Goal: Task Accomplishment & Management: Manage account settings

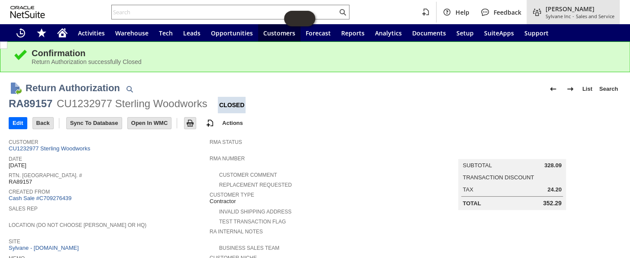
click at [560, 13] on span "Sylvane Inc" at bounding box center [557, 16] width 25 height 6
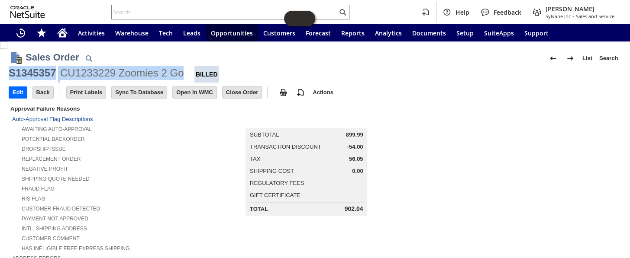
drag, startPoint x: 184, startPoint y: 75, endPoint x: 10, endPoint y: 71, distance: 174.4
click at [10, 71] on div "S1345357 CU1233229 Zoomies 2 Go Billed" at bounding box center [315, 74] width 612 height 16
copy div "S1345357 CU1233229 Zoomies 2 Go"
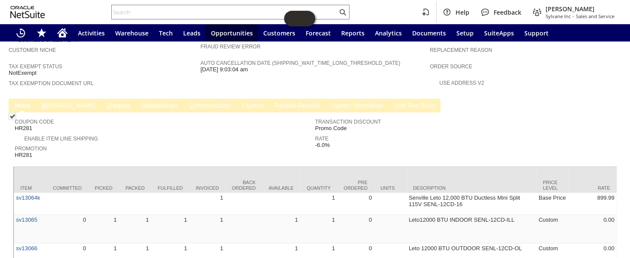
scroll to position [550, 0]
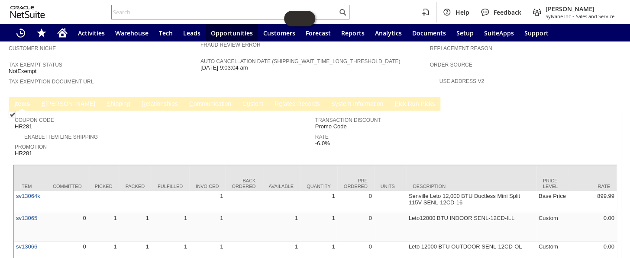
click at [104, 100] on link "S hipping" at bounding box center [118, 104] width 28 height 8
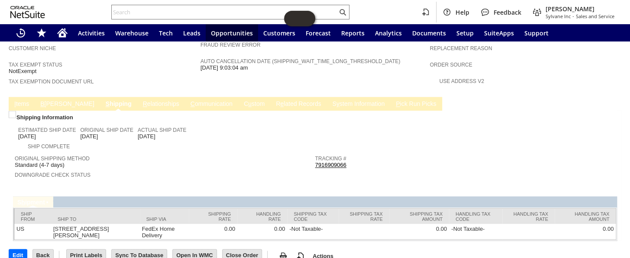
scroll to position [534, 0]
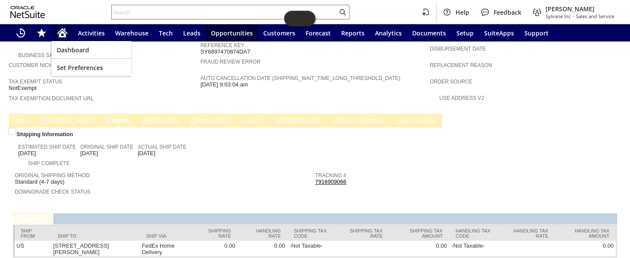
click at [60, 34] on icon "Home" at bounding box center [62, 34] width 7 height 6
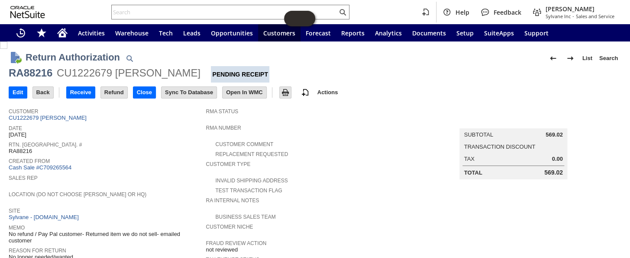
scroll to position [78, 0]
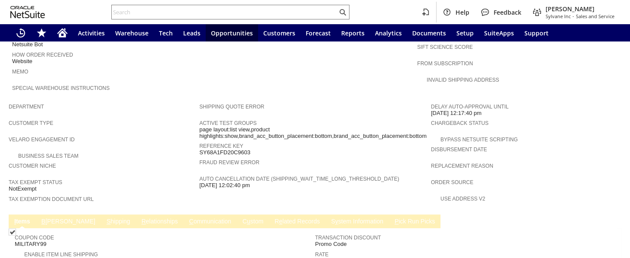
scroll to position [612, 0]
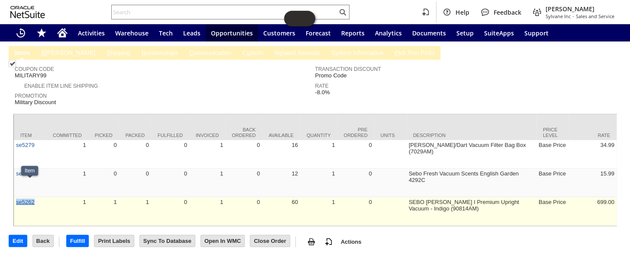
drag, startPoint x: 42, startPoint y: 183, endPoint x: 16, endPoint y: 187, distance: 26.1
click at [16, 197] on td "se5262" at bounding box center [30, 211] width 32 height 29
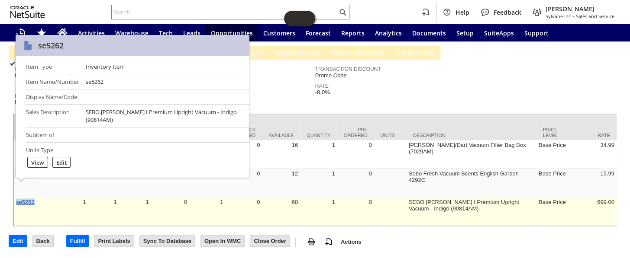
copy link "se5262"
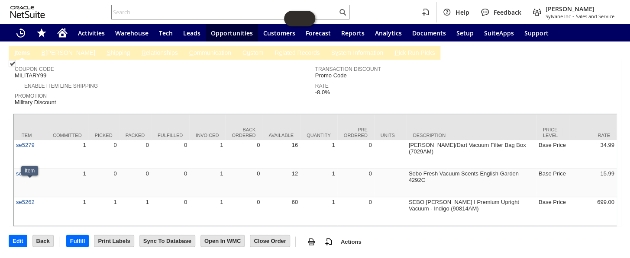
click at [367, 109] on div at bounding box center [315, 111] width 604 height 4
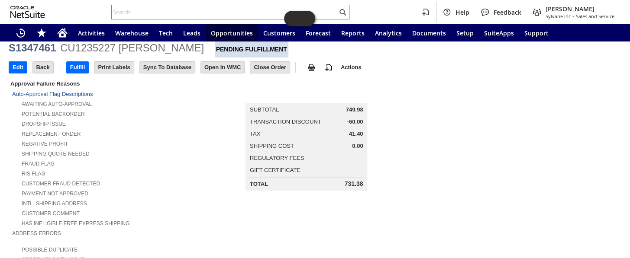
scroll to position [39, 0]
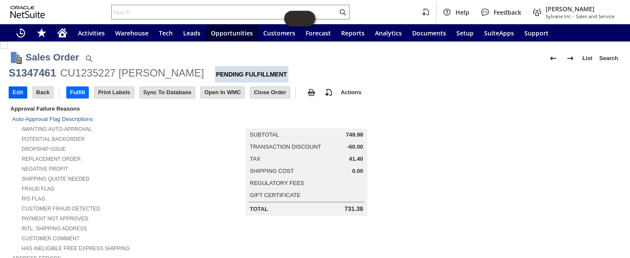
click at [23, 94] on input "Edit" at bounding box center [18, 92] width 18 height 11
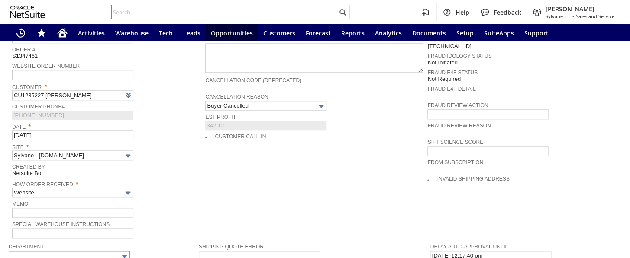
type input "Intelligent Recommendations¹⁰"
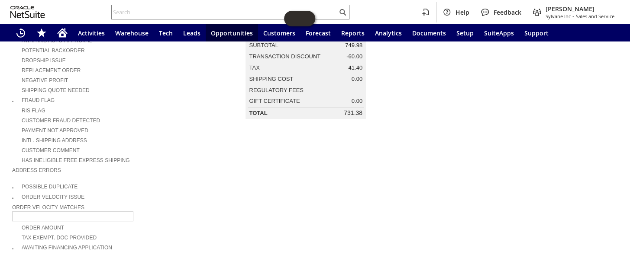
scroll to position [119, 0]
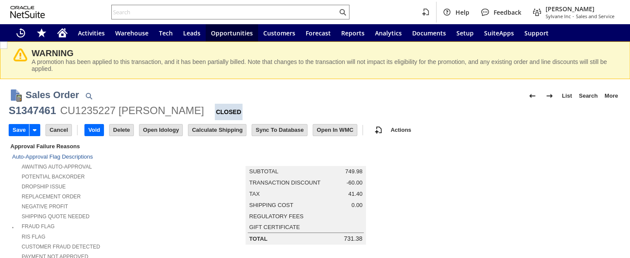
click at [63, 32] on icon "Home" at bounding box center [62, 34] width 7 height 6
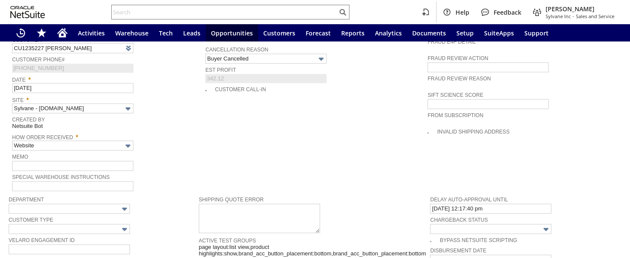
type input "Add"
type input "Copy Previous"
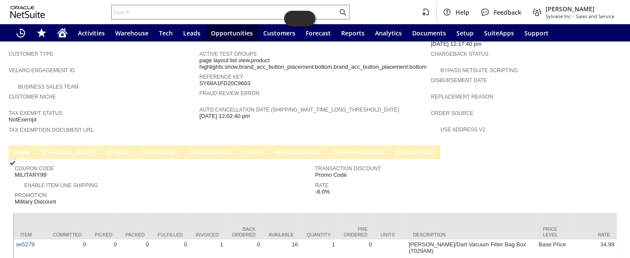
scroll to position [494, 0]
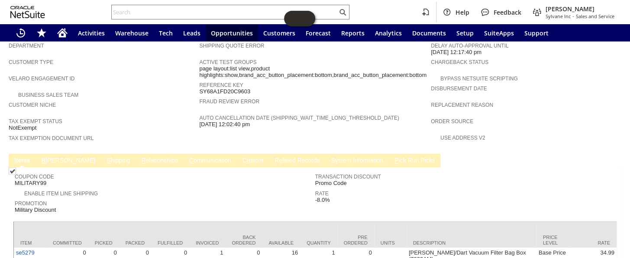
click at [51, 157] on link "B illing" at bounding box center [68, 161] width 58 height 8
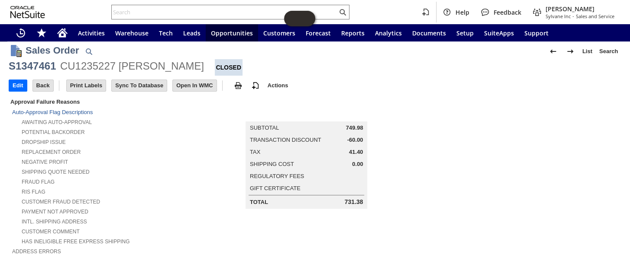
scroll to position [0, 0]
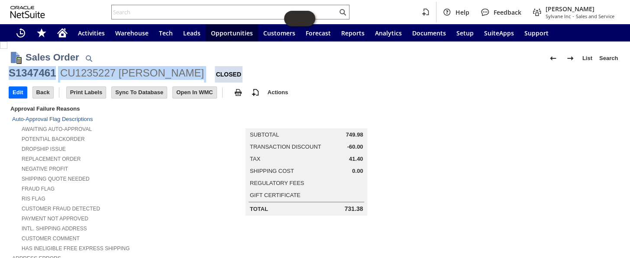
drag, startPoint x: 188, startPoint y: 73, endPoint x: 9, endPoint y: 74, distance: 179.2
click at [9, 74] on div "S1347461 CU1235227 Alex Dankulich Closed" at bounding box center [315, 74] width 612 height 16
copy div "S1347461 CU1235227 Alex Dankulich"
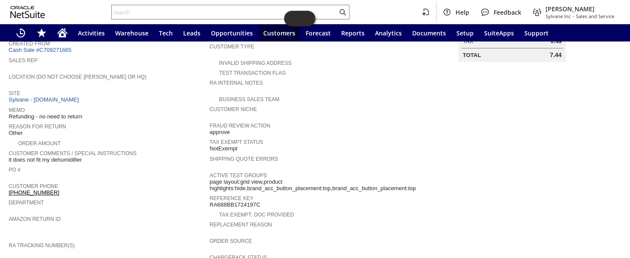
scroll to position [275, 0]
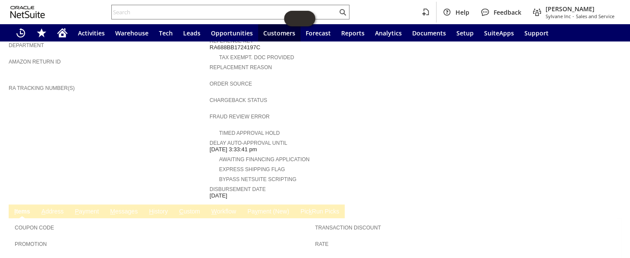
click at [87, 208] on link "P ayment" at bounding box center [87, 212] width 28 height 8
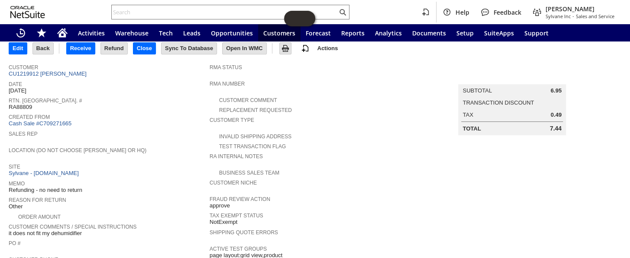
scroll to position [0, 0]
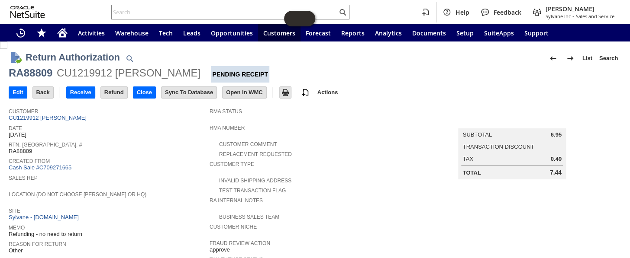
click at [116, 86] on td "Refund" at bounding box center [116, 92] width 32 height 16
click at [114, 93] on input "Refund" at bounding box center [114, 92] width 26 height 11
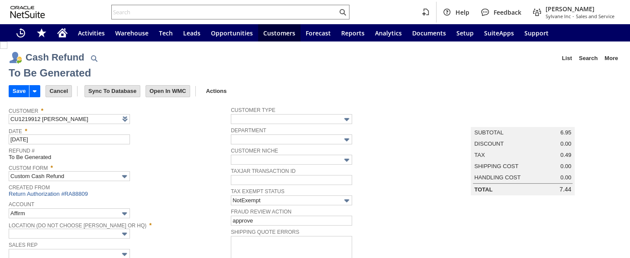
type input "Regions - Merchant 0414"
type input "Headquarters : Head...s : Pending Testing"
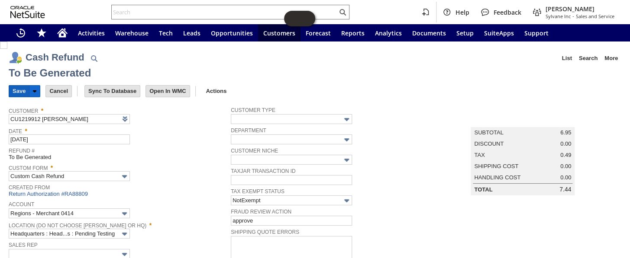
click at [16, 88] on input "Save" at bounding box center [19, 91] width 20 height 11
click at [133, 176] on div "Custom Form * Custom Cash Refund" at bounding box center [118, 171] width 218 height 19
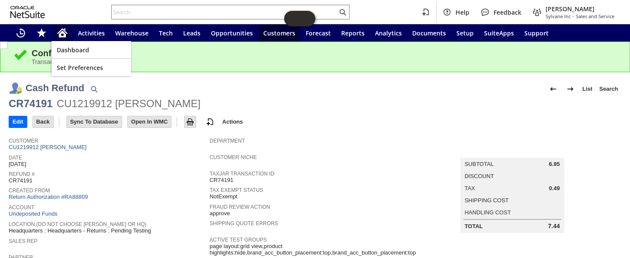
click at [65, 32] on icon "Home" at bounding box center [62, 33] width 10 height 10
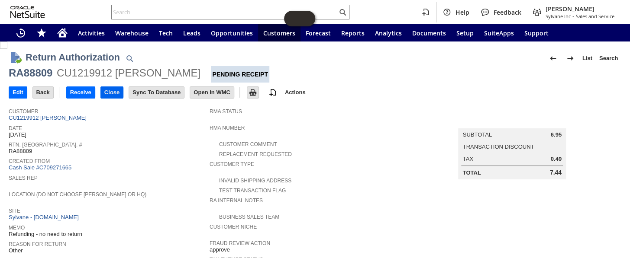
click at [105, 87] on input "Close" at bounding box center [112, 92] width 22 height 11
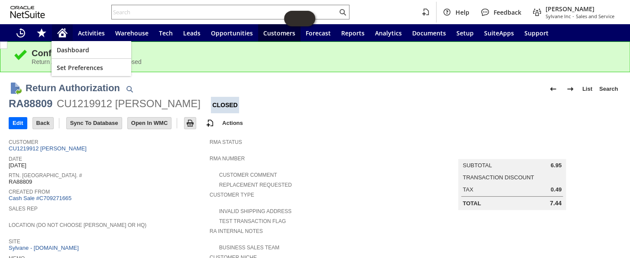
click at [69, 30] on div "Home" at bounding box center [62, 32] width 21 height 17
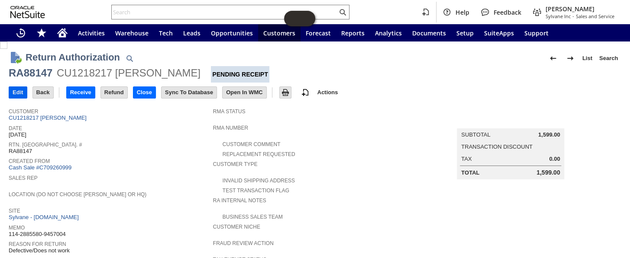
click at [20, 92] on input "Edit" at bounding box center [18, 92] width 18 height 11
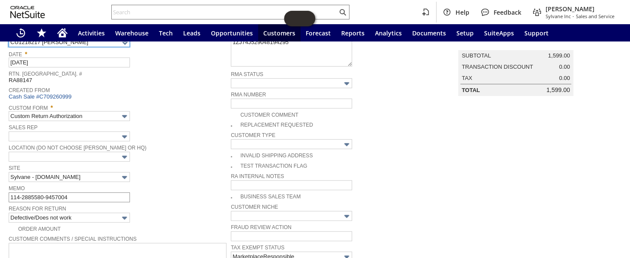
scroll to position [118, 0]
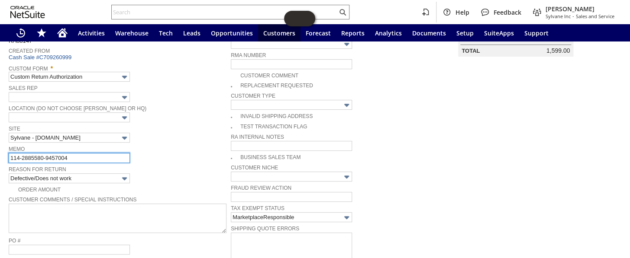
click at [76, 153] on input "114-2885580-9457004" at bounding box center [69, 158] width 121 height 10
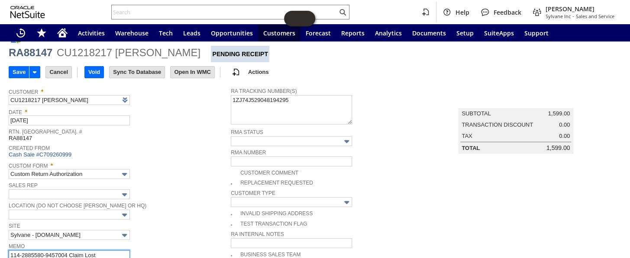
scroll to position [0, 0]
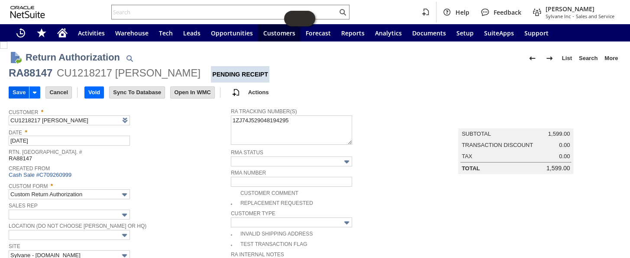
type input "114-2885580-9457004 Claim Lost"
click at [21, 94] on input "Save" at bounding box center [19, 92] width 20 height 11
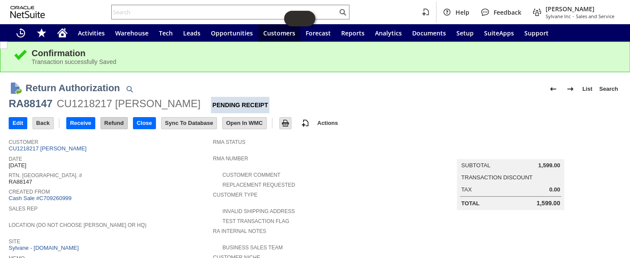
click at [112, 118] on input "Refund" at bounding box center [114, 123] width 26 height 11
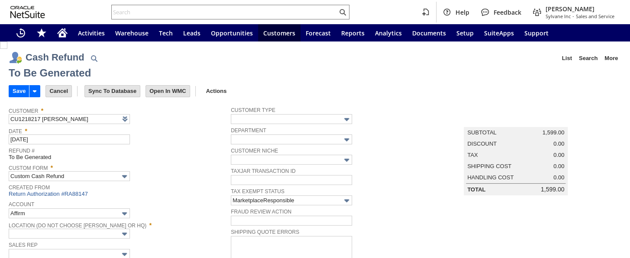
type input "Amazon Undeposited Funds"
type input "Headquarters : Head...s : Pending Testing"
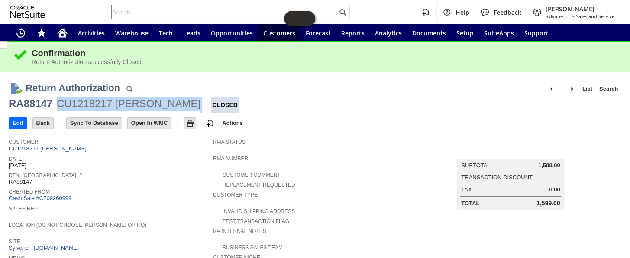
drag, startPoint x: 64, startPoint y: 103, endPoint x: 187, endPoint y: 105, distance: 123.3
click at [187, 105] on div "RA88147 CU1218217 [PERSON_NAME] Closed" at bounding box center [315, 105] width 612 height 16
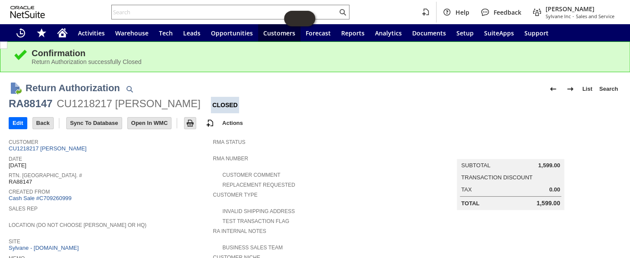
drag, startPoint x: 187, startPoint y: 105, endPoint x: 171, endPoint y: 103, distance: 15.7
click at [171, 103] on div "CU1218217 Lindsay Rosen" at bounding box center [129, 104] width 144 height 14
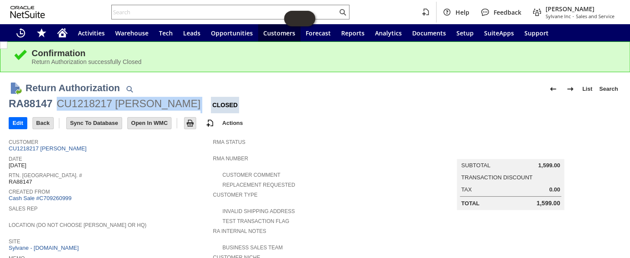
drag, startPoint x: 58, startPoint y: 104, endPoint x: 185, endPoint y: 102, distance: 126.8
click at [185, 102] on div "RA88147 CU1218217 Lindsay Rosen Closed" at bounding box center [315, 105] width 612 height 16
copy div "CU1218217 Lindsay Rosen"
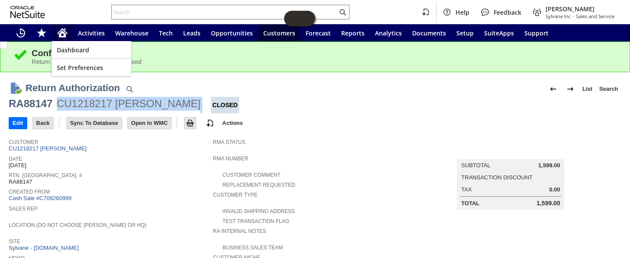
click at [68, 34] on div "Home" at bounding box center [62, 32] width 21 height 17
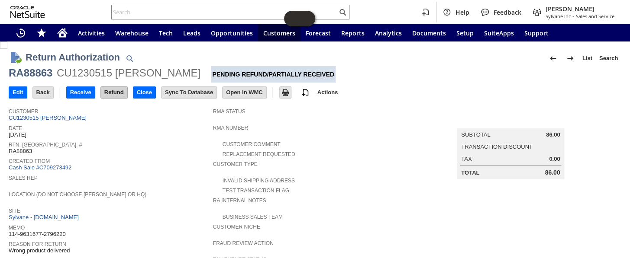
click at [122, 92] on input "Refund" at bounding box center [114, 92] width 26 height 11
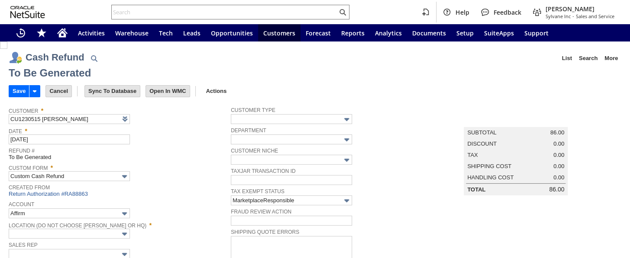
type input "Amazon Undeposited Funds"
type input "Headquarters : Head...s : Pending Testing"
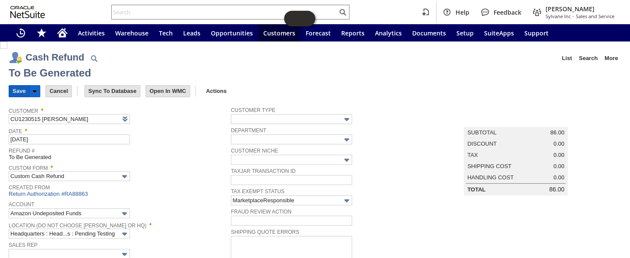
click at [17, 89] on input "Save" at bounding box center [19, 91] width 20 height 11
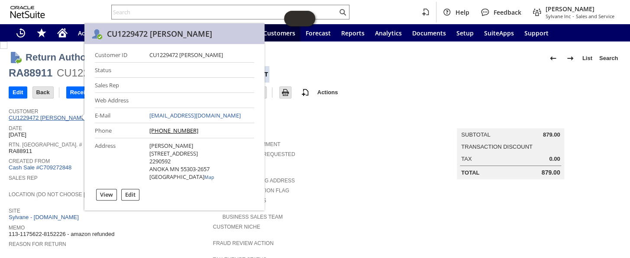
click at [61, 120] on link "CU1229472 spencer wolens" at bounding box center [49, 118] width 80 height 6
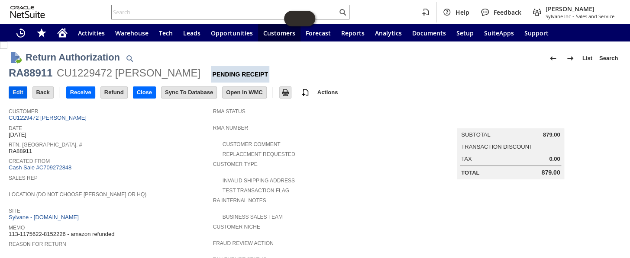
click at [12, 93] on input "Edit" at bounding box center [18, 92] width 18 height 11
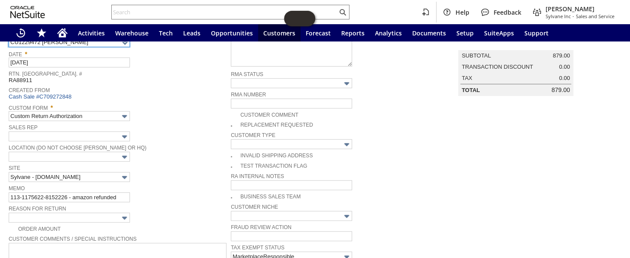
scroll to position [39, 0]
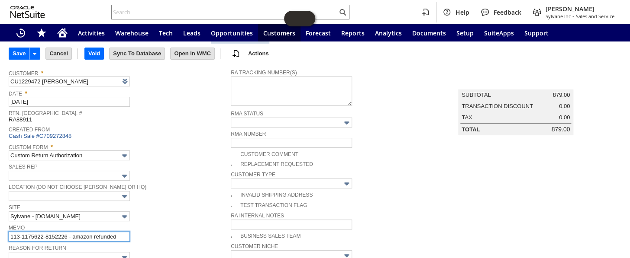
click at [122, 232] on input "113-1175622-8152226 - amazon refunded" at bounding box center [69, 237] width 121 height 10
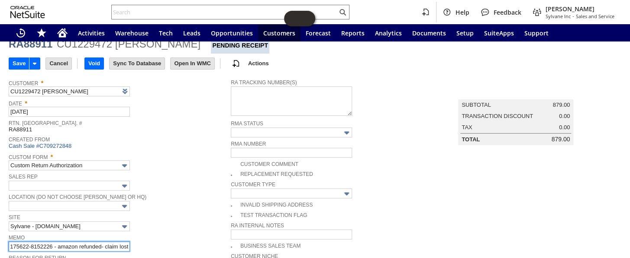
scroll to position [0, 0]
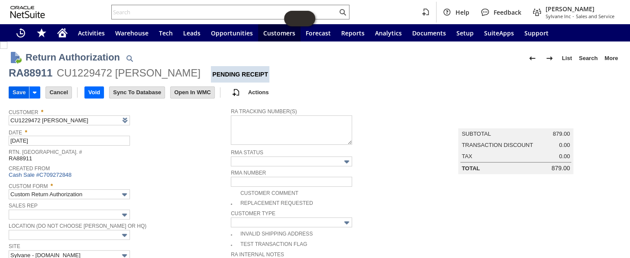
type input "113-1175622-8152226 - amazon refunded- claim lost"
click at [17, 88] on input "Save" at bounding box center [19, 92] width 20 height 11
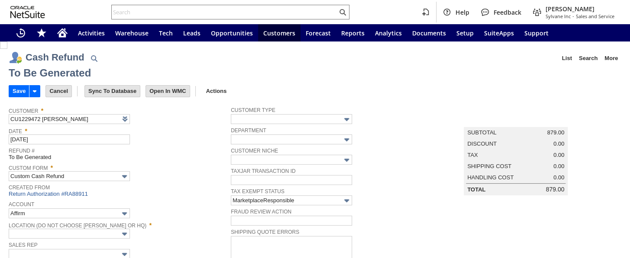
type input "Amazon Undeposited Funds"
type input "Headquarters : Head...s : Pending Testing"
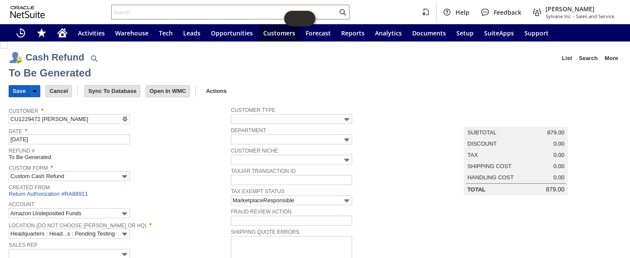
click at [15, 93] on input "Save" at bounding box center [19, 91] width 20 height 11
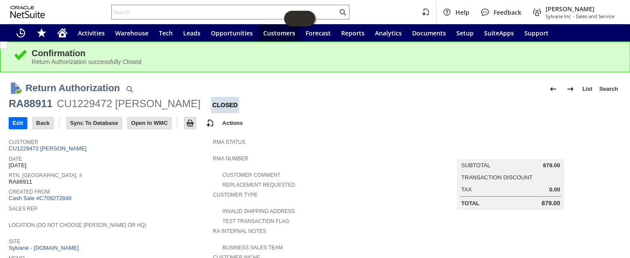
drag, startPoint x: 58, startPoint y: 107, endPoint x: 186, endPoint y: 108, distance: 127.7
click at [186, 108] on div "CU1229472 [PERSON_NAME]" at bounding box center [129, 104] width 144 height 14
copy div "CU1229472 [PERSON_NAME]"
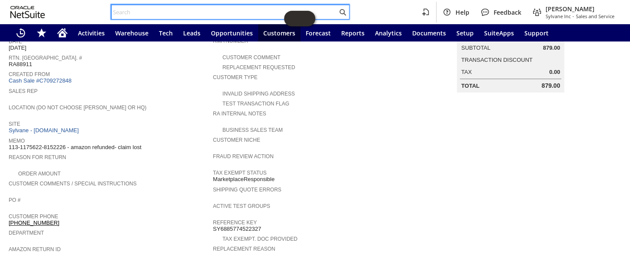
click at [148, 8] on input "text" at bounding box center [224, 12] width 225 height 10
paste input "112-0459722-6870669"
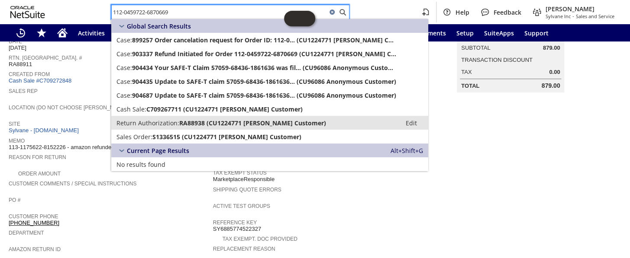
type input "112-0459722-6870669"
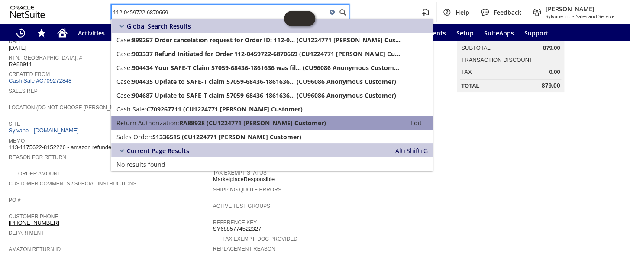
click at [161, 123] on span "Return Authorization:" at bounding box center [147, 123] width 63 height 8
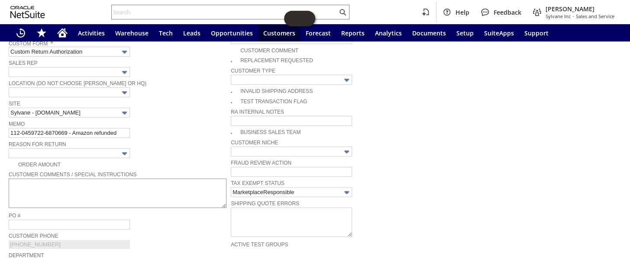
scroll to position [157, 0]
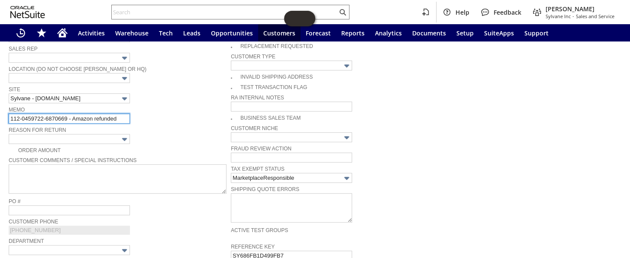
click at [122, 114] on input "112-0459722-6870669 - Amazon refunded" at bounding box center [69, 119] width 121 height 10
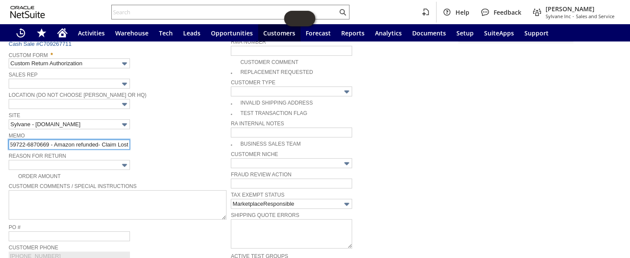
scroll to position [0, 0]
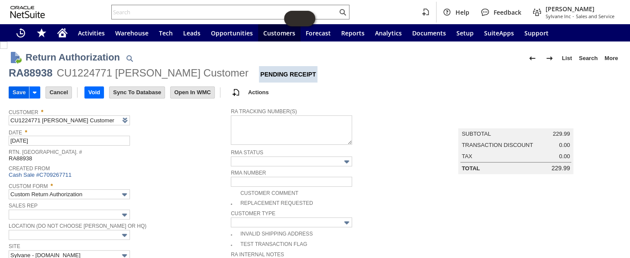
type input "112-0459722-6870669 - Amazon refunded- Claim Lost"
click at [17, 96] on input "Save" at bounding box center [19, 92] width 20 height 11
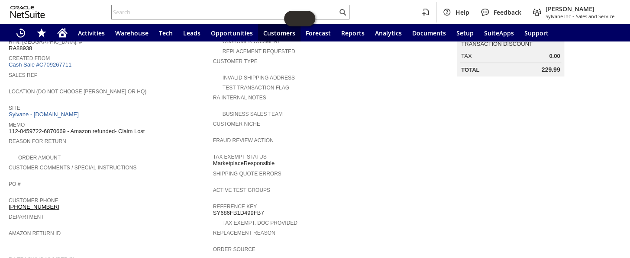
scroll to position [35, 0]
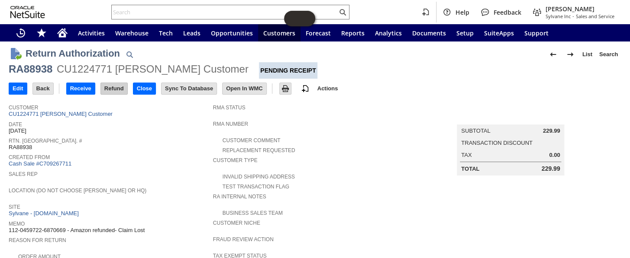
click at [111, 90] on input "Refund" at bounding box center [114, 88] width 26 height 11
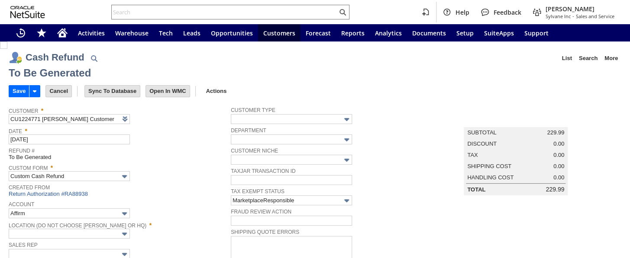
type input "Amazon Undeposited Funds"
type input "Headquarters : Head...s : Pending Testing"
